Goal: Ask a question

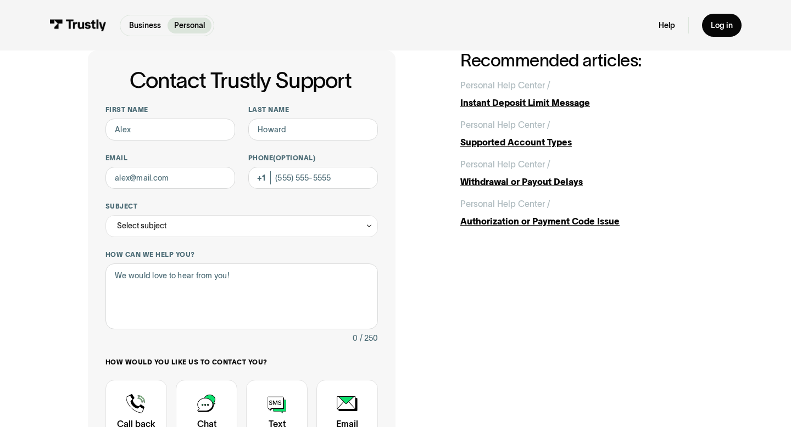
scroll to position [43, 0]
click at [198, 134] on input "First name" at bounding box center [170, 130] width 130 height 22
type input "[PERSON_NAME]"
click at [344, 139] on input "Last name" at bounding box center [313, 130] width 130 height 22
type input "[PERSON_NAME]"
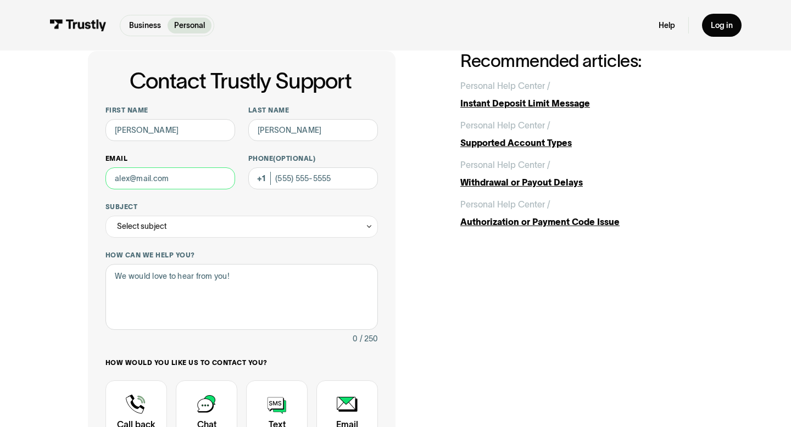
click at [202, 176] on input "Email" at bounding box center [170, 179] width 130 height 22
type input "[EMAIL_ADDRESS][DOMAIN_NAME]"
click at [185, 230] on div "Select subject" at bounding box center [241, 227] width 273 height 22
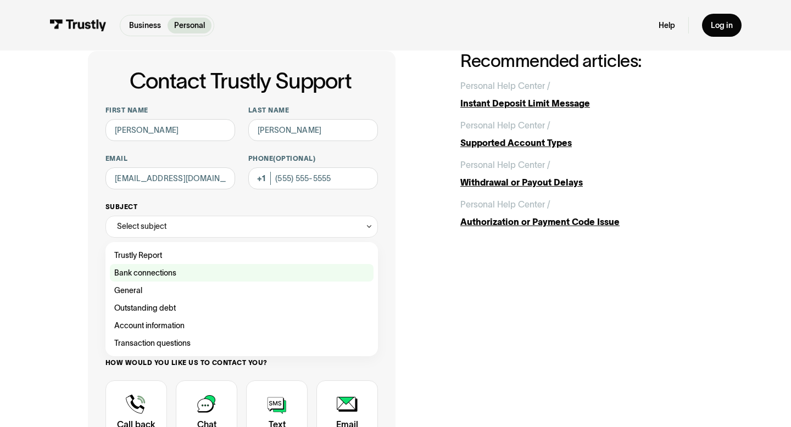
click at [187, 271] on div "Contact Trustly Support" at bounding box center [242, 273] width 264 height 18
type input "**********"
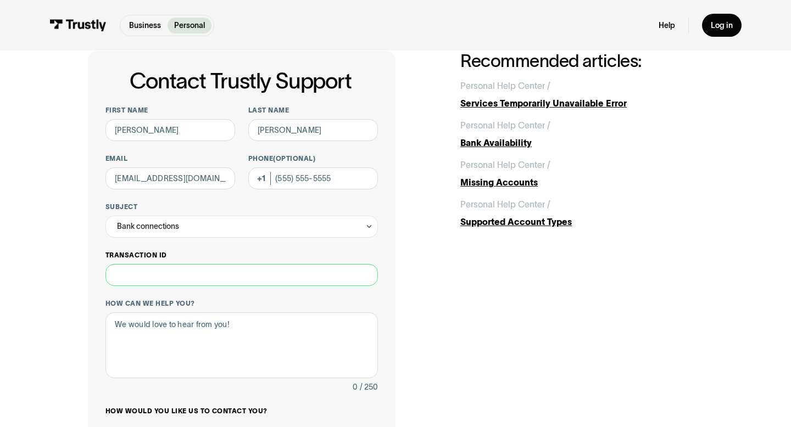
click at [225, 271] on input "Transaction ID" at bounding box center [241, 275] width 273 height 22
click at [220, 338] on textarea "How can we help you?" at bounding box center [241, 346] width 273 height 66
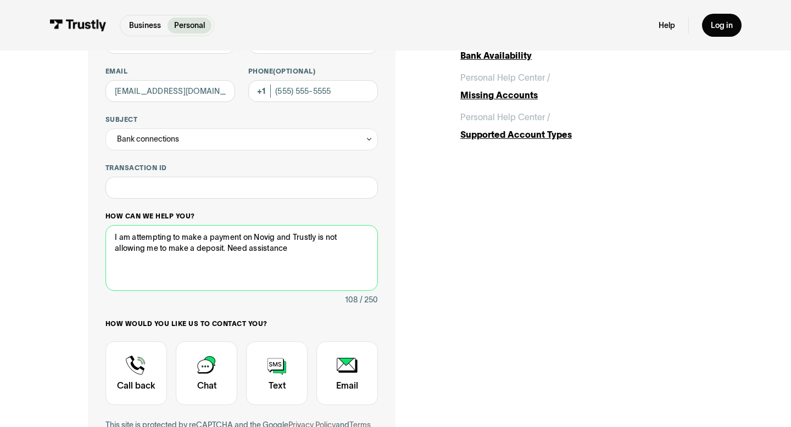
scroll to position [166, 0]
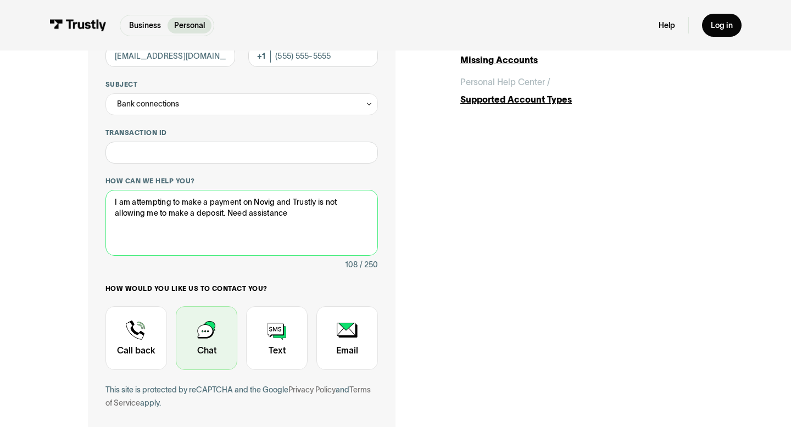
type textarea "I am attempting to make a payment on Novig and Trustly is not allowing me to ma…"
click at [198, 335] on div "Contact Trustly Support" at bounding box center [207, 339] width 62 height 64
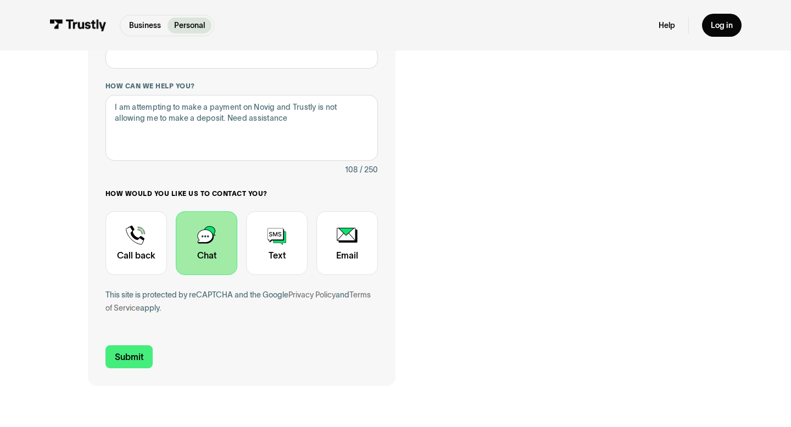
scroll to position [306, 0]
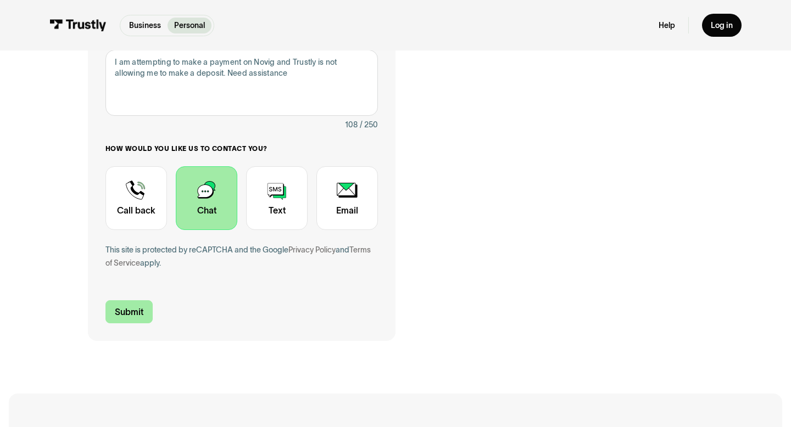
click at [135, 308] on input "Submit" at bounding box center [128, 312] width 47 height 23
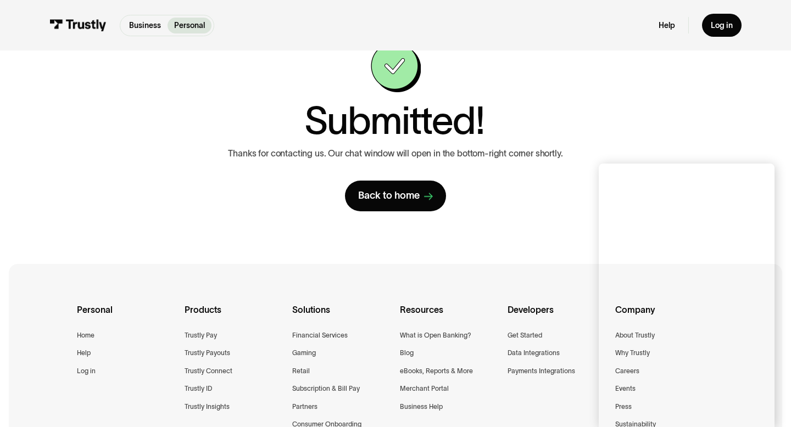
scroll to position [54, 0]
